Goal: Navigation & Orientation: Find specific page/section

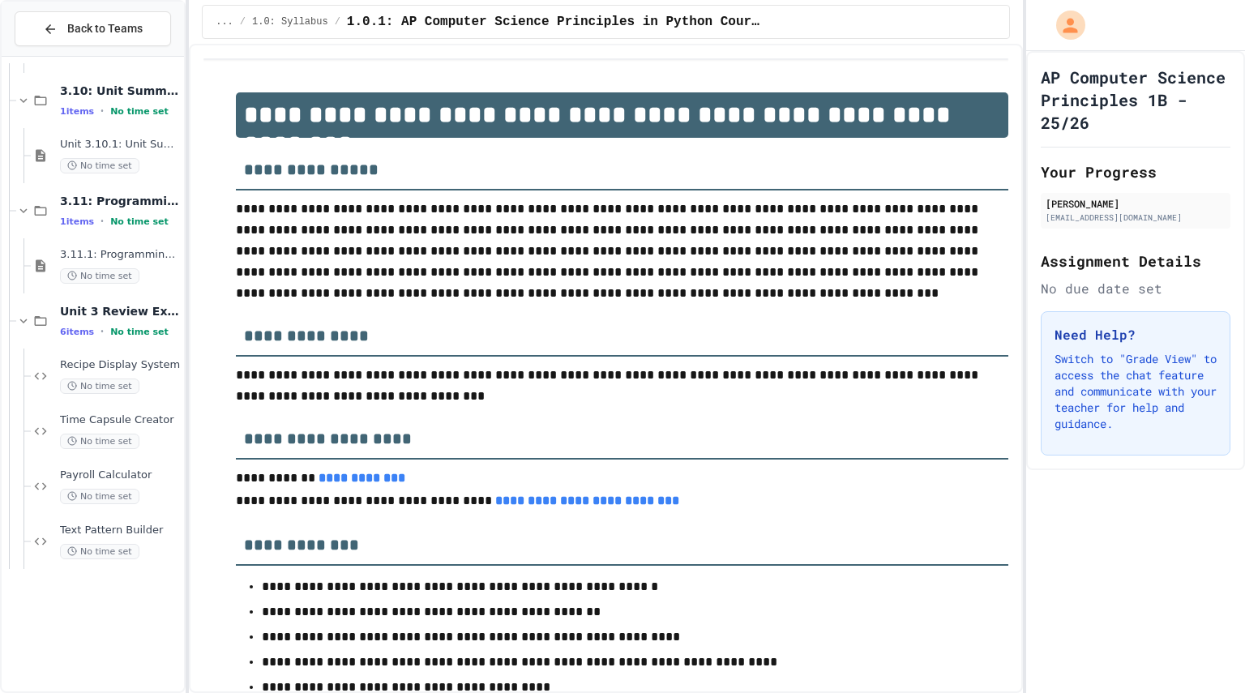
scroll to position [6344, 0]
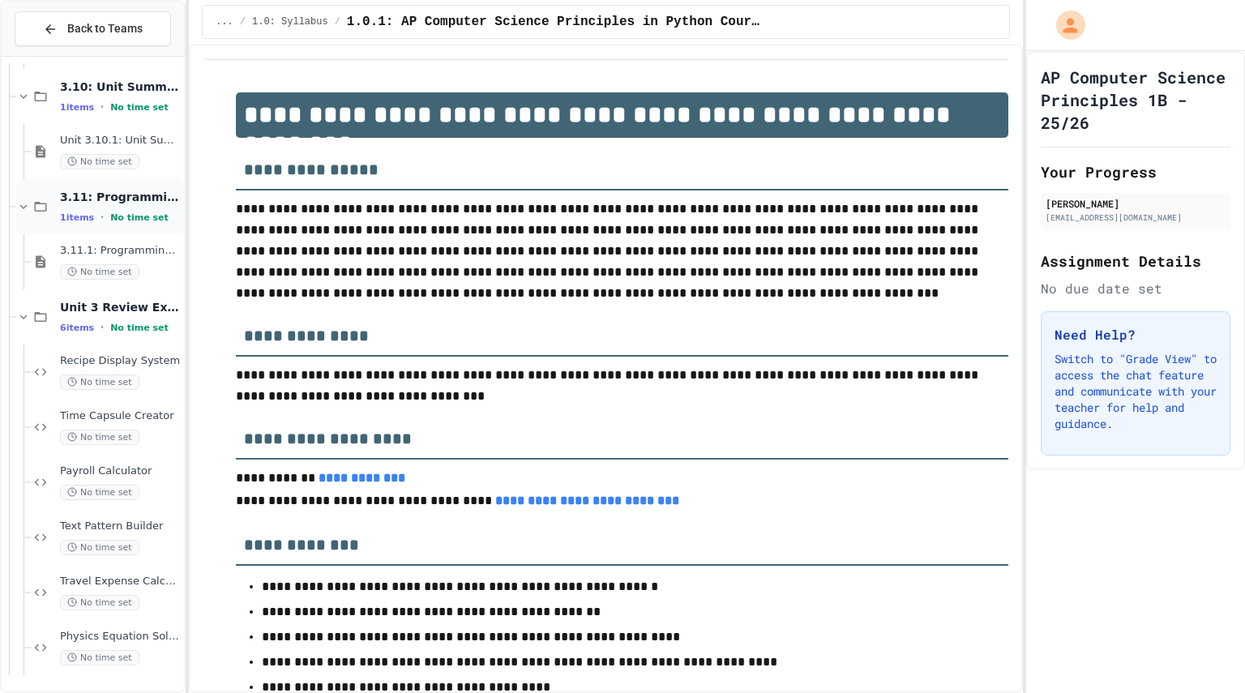
click at [107, 200] on span "3.11: Programming with Python Exam" at bounding box center [120, 197] width 121 height 15
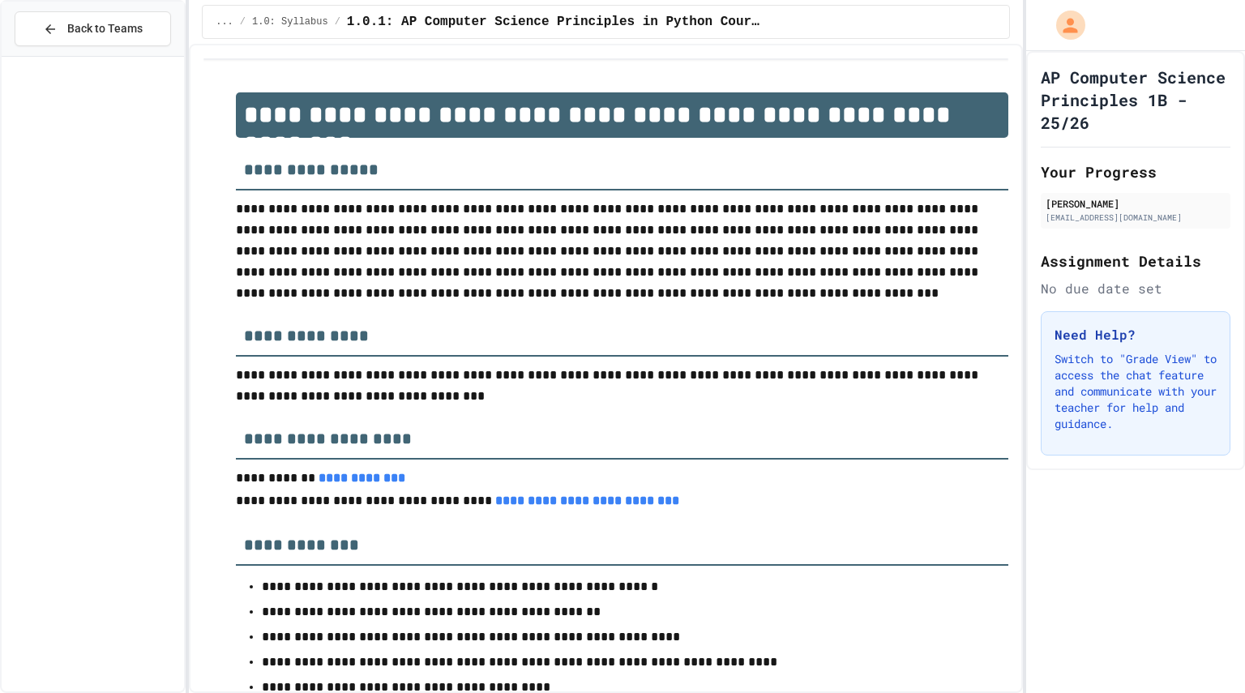
scroll to position [3667, 0]
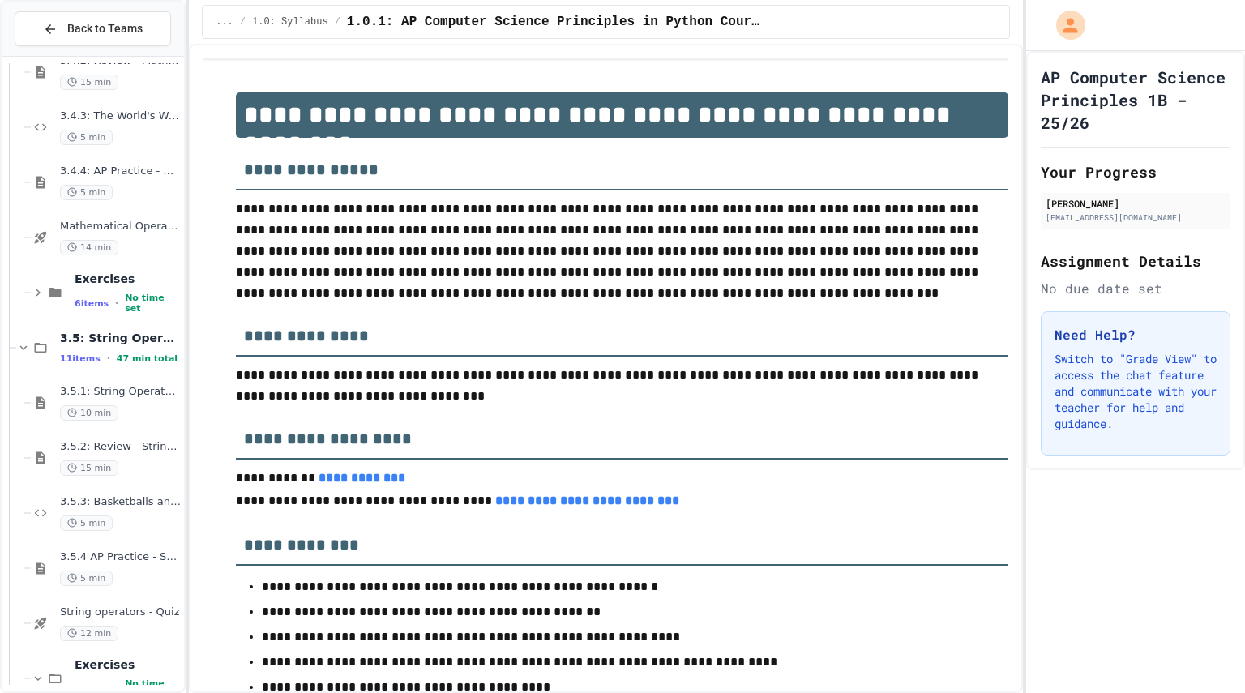
click at [72, 10] on div "Back to Teams" at bounding box center [93, 29] width 182 height 55
click at [69, 28] on span "Back to Teams" at bounding box center [104, 28] width 75 height 17
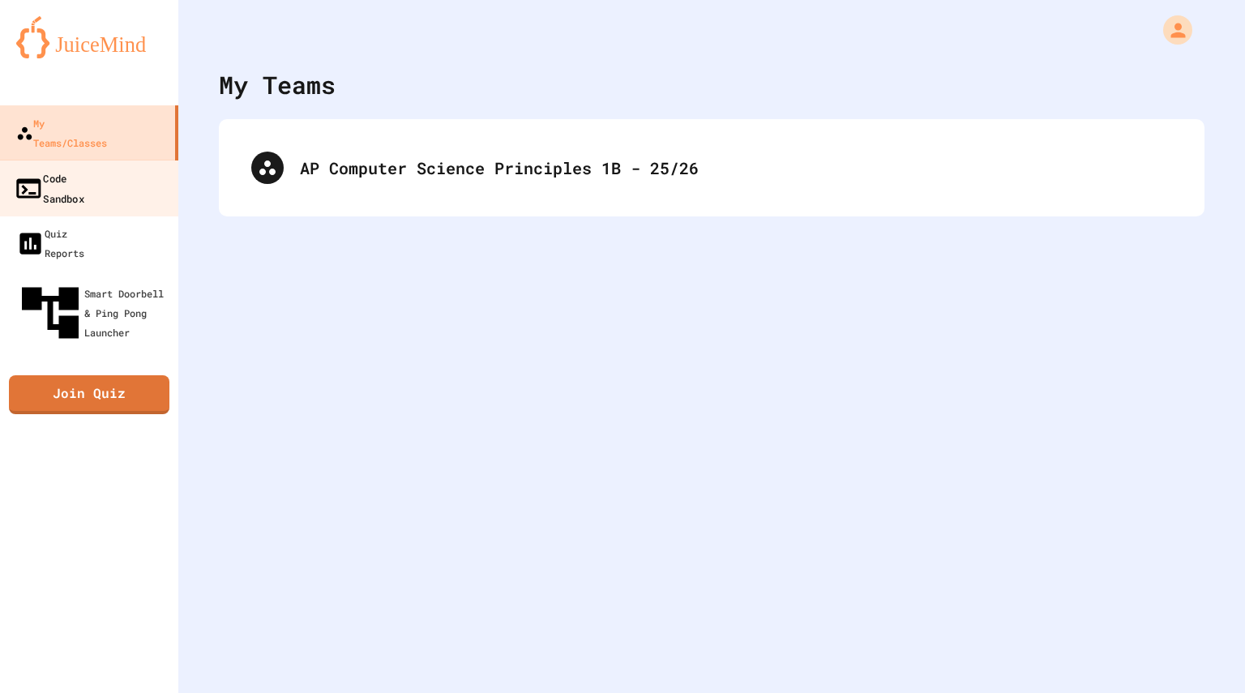
click at [84, 168] on div "Code Sandbox" at bounding box center [49, 188] width 71 height 40
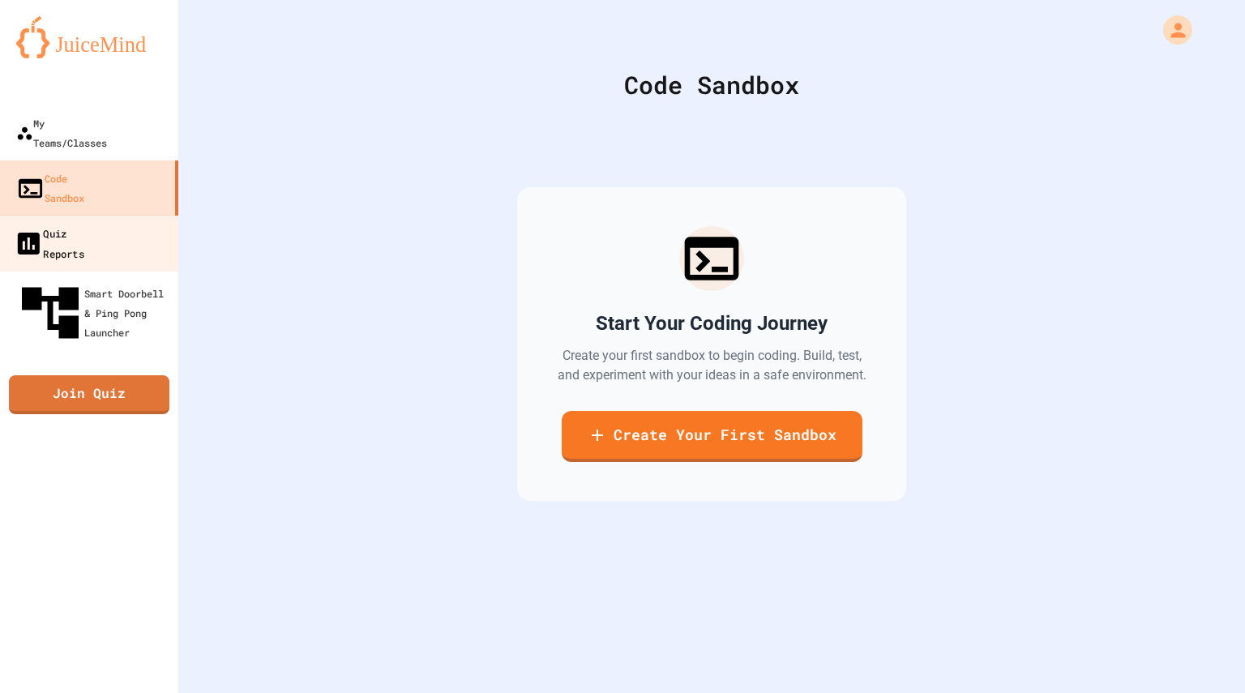
click at [84, 223] on div "Quiz Reports" at bounding box center [49, 243] width 71 height 40
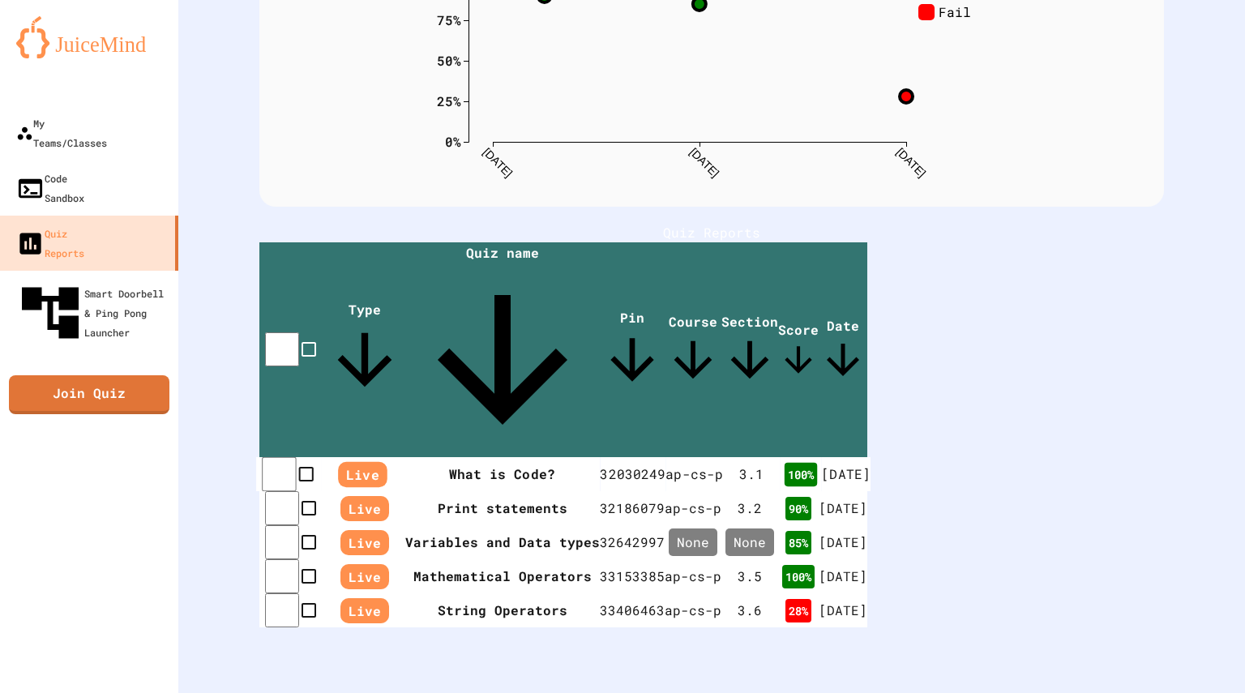
scroll to position [194, 0]
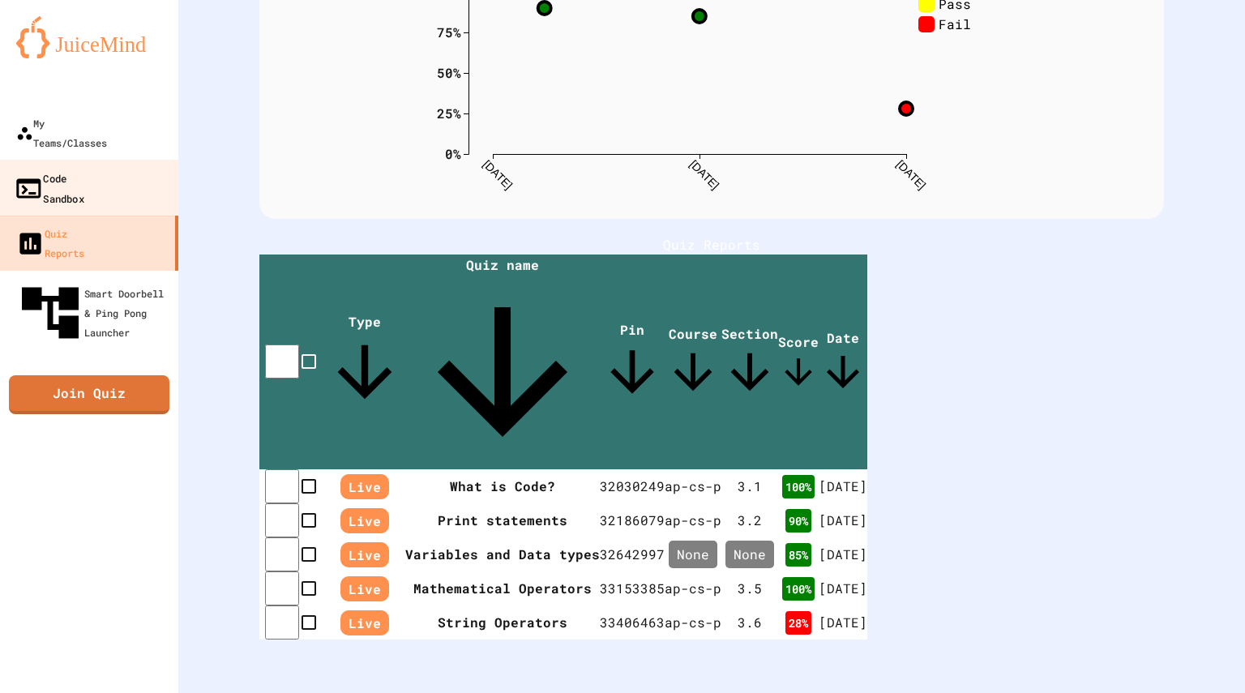
click at [76, 168] on div "Code Sandbox" at bounding box center [49, 188] width 71 height 40
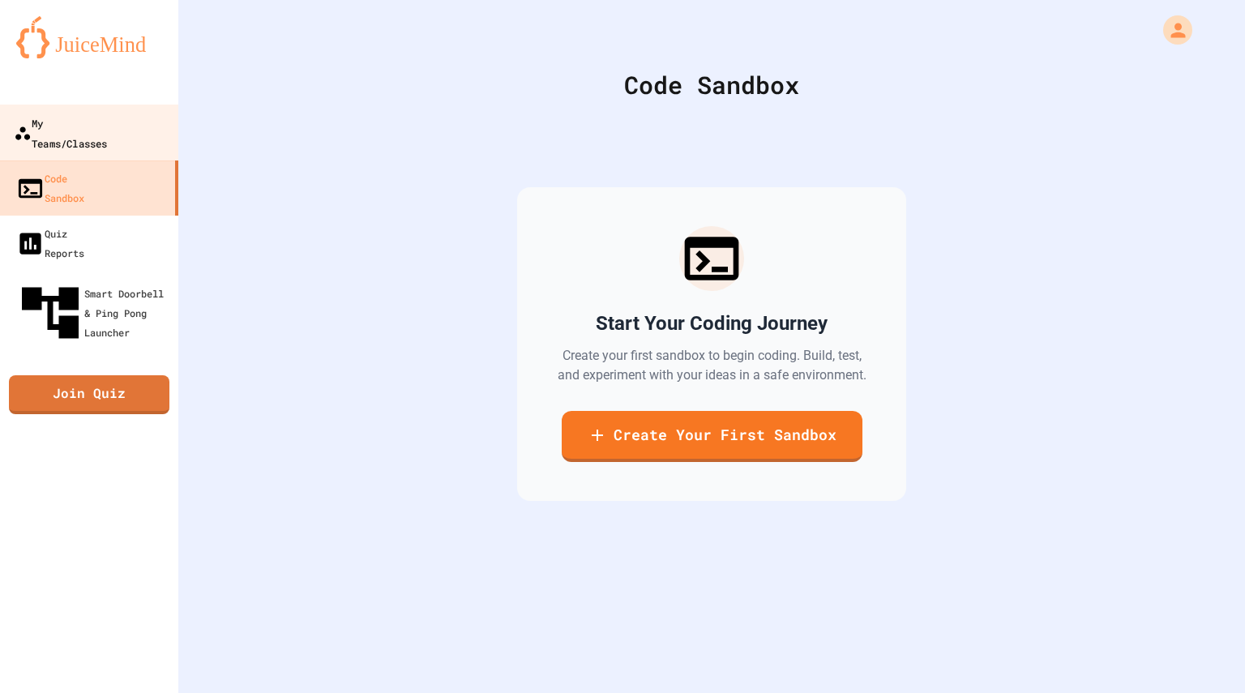
click at [87, 128] on div "My Teams/Classes" at bounding box center [60, 133] width 93 height 40
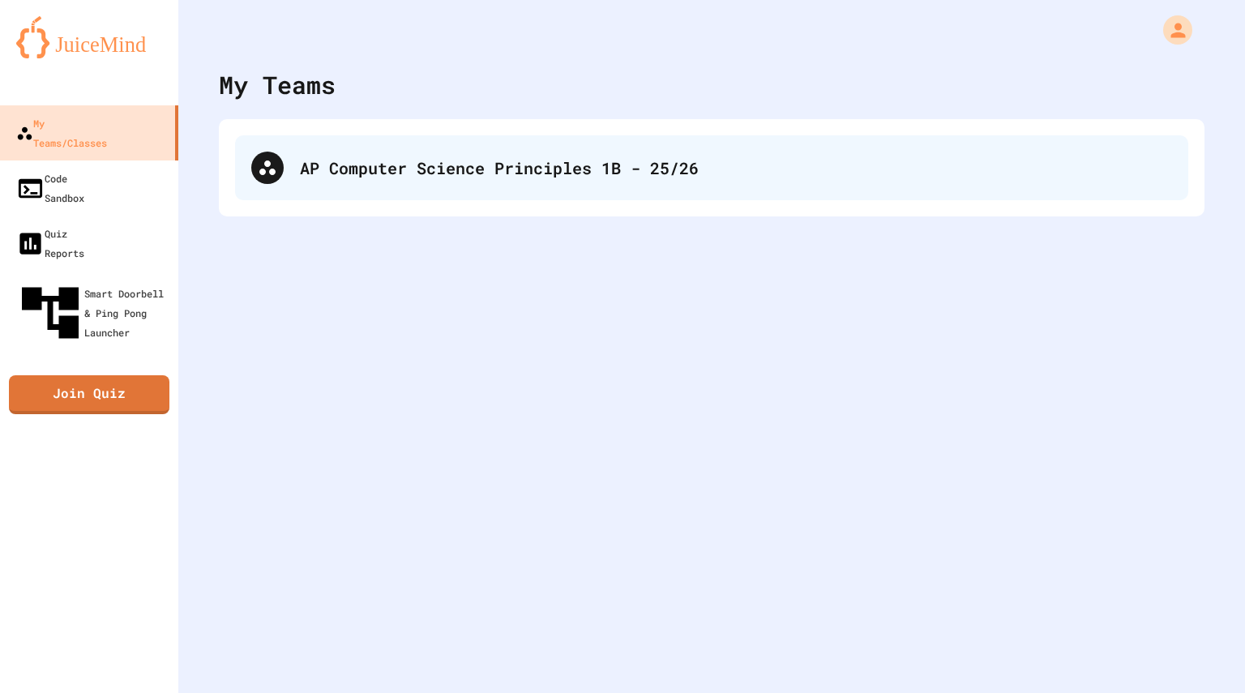
click at [395, 177] on div "AP Computer Science Principles 1B - 25/26" at bounding box center [736, 168] width 872 height 24
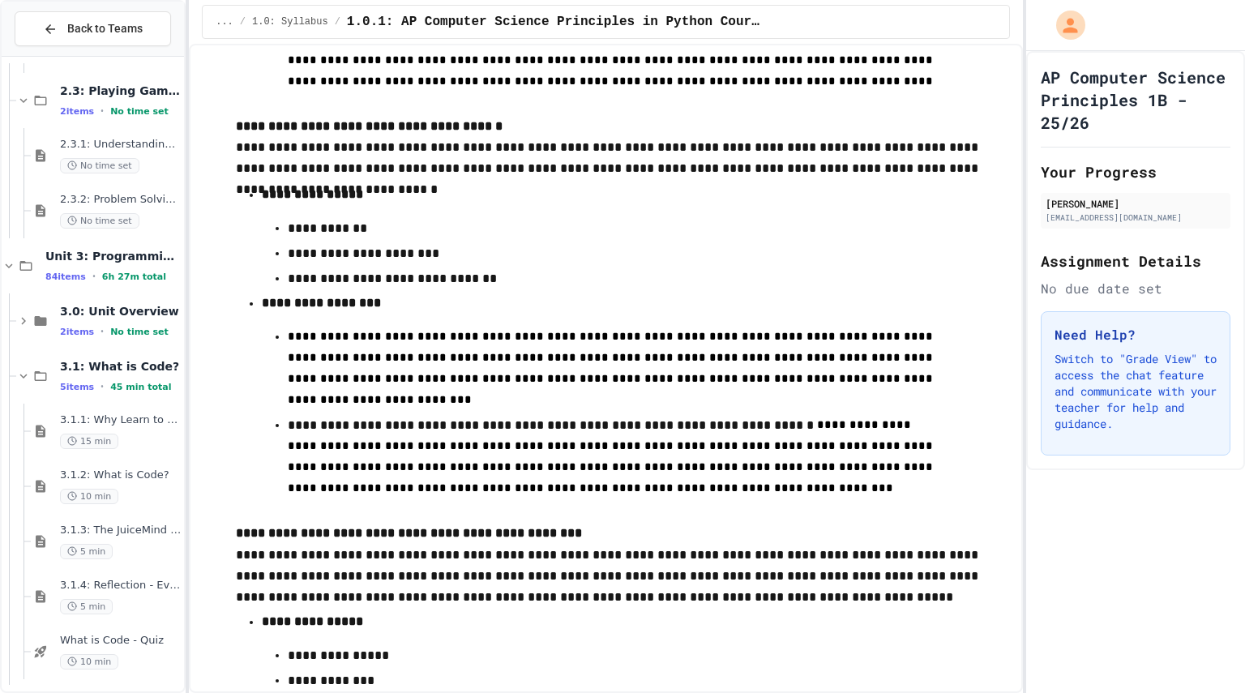
scroll to position [8461, 0]
